Goal: Transaction & Acquisition: Download file/media

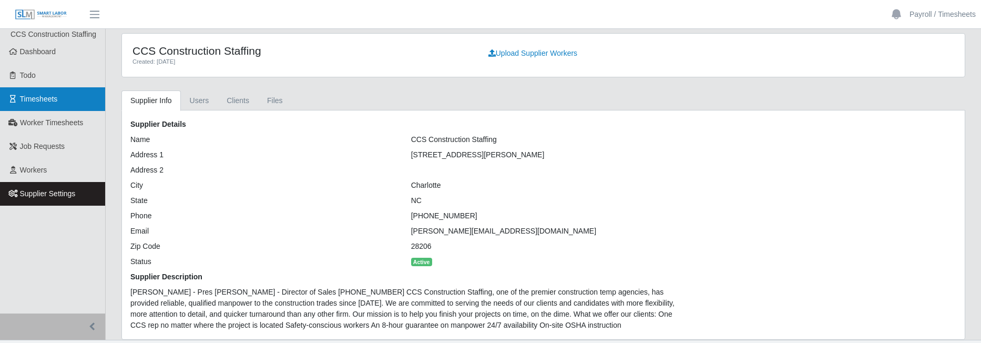
click at [56, 101] on span "Timesheets" at bounding box center [39, 99] width 38 height 8
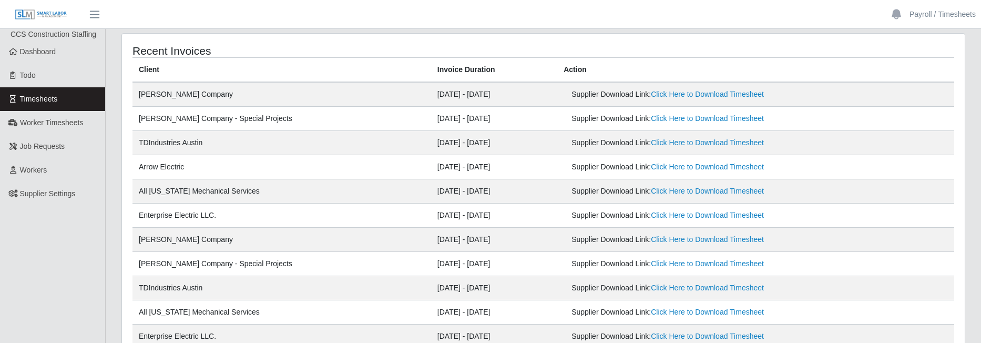
click at [778, 50] on div "Recent Invoices" at bounding box center [543, 50] width 837 height 13
click at [719, 91] on link "Click Here to Download Timesheet" at bounding box center [707, 94] width 113 height 8
click at [720, 116] on link "Click Here to Download Timesheet" at bounding box center [707, 118] width 113 height 8
click at [664, 46] on div "Recent Invoices" at bounding box center [543, 50] width 837 height 13
click at [682, 139] on link "Click Here to Download Timesheet" at bounding box center [707, 142] width 113 height 8
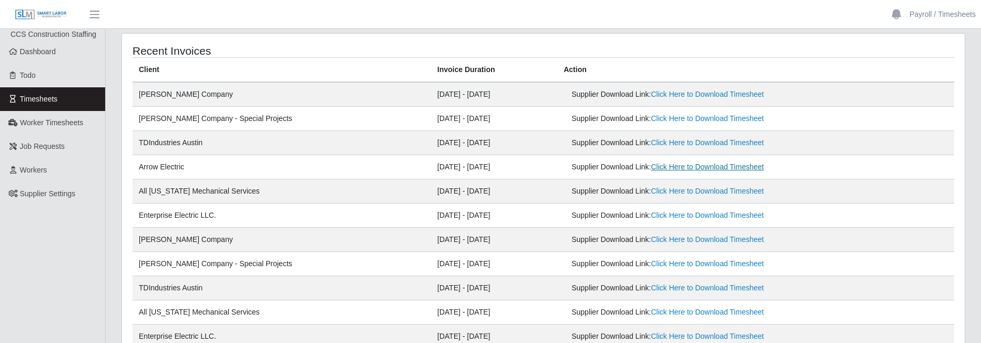
click at [668, 167] on link "Click Here to Download Timesheet" at bounding box center [707, 166] width 113 height 8
click at [510, 187] on td "[DATE] - [DATE]" at bounding box center [494, 191] width 126 height 24
click at [708, 192] on link "Click Here to Download Timesheet" at bounding box center [707, 191] width 113 height 8
drag, startPoint x: 523, startPoint y: 211, endPoint x: 596, endPoint y: 218, distance: 73.9
click at [523, 211] on td "[DATE] - [DATE]" at bounding box center [494, 215] width 126 height 24
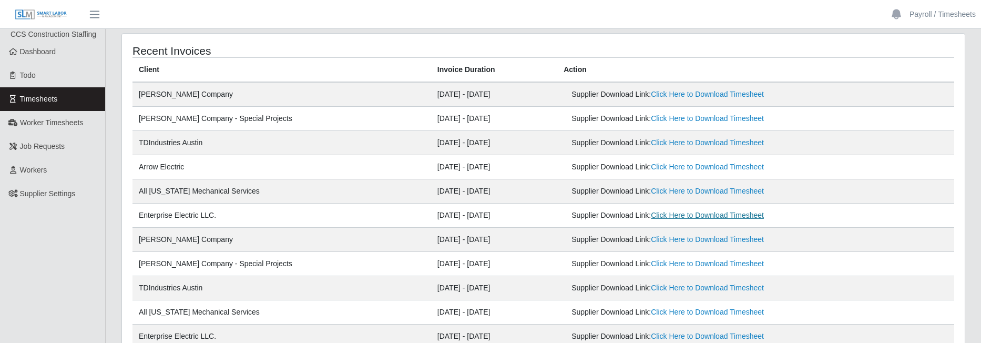
click at [679, 217] on link "Click Here to Download Timesheet" at bounding box center [707, 215] width 113 height 8
click at [531, 218] on td "[DATE] - [DATE]" at bounding box center [494, 215] width 126 height 24
